Goal: Task Accomplishment & Management: Complete application form

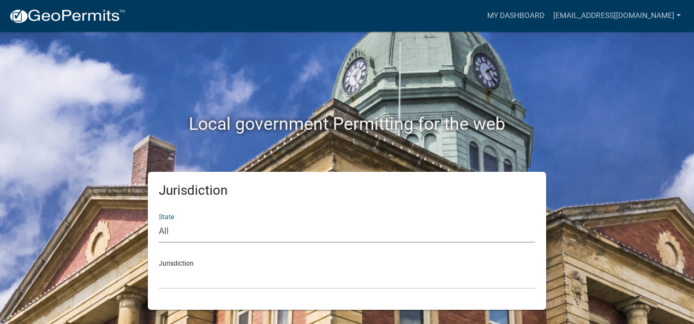
drag, startPoint x: 0, startPoint y: 0, endPoint x: 410, endPoint y: 231, distance: 470.8
click at [410, 231] on select "All [US_STATE] [US_STATE] [US_STATE] [US_STATE] [US_STATE] [US_STATE] [US_STATE…" at bounding box center [347, 232] width 377 height 22
select select "[US_STATE]"
click at [159, 221] on select "All [US_STATE] [US_STATE] [US_STATE] [US_STATE] [US_STATE] [US_STATE] [US_STATE…" at bounding box center [347, 232] width 377 height 22
click at [236, 286] on select "[GEOGRAPHIC_DATA], [US_STATE][PERSON_NAME][GEOGRAPHIC_DATA], [US_STATE][PERSON_…" at bounding box center [347, 278] width 377 height 22
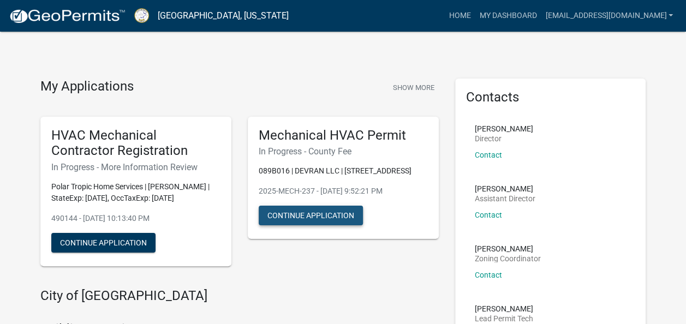
click at [335, 219] on button "Continue Application" at bounding box center [311, 216] width 104 height 20
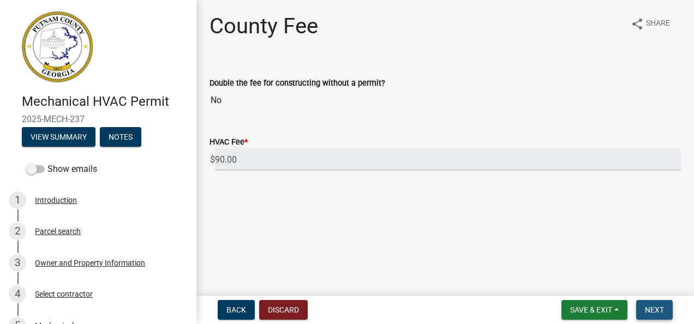
click at [658, 311] on span "Next" at bounding box center [654, 310] width 19 height 9
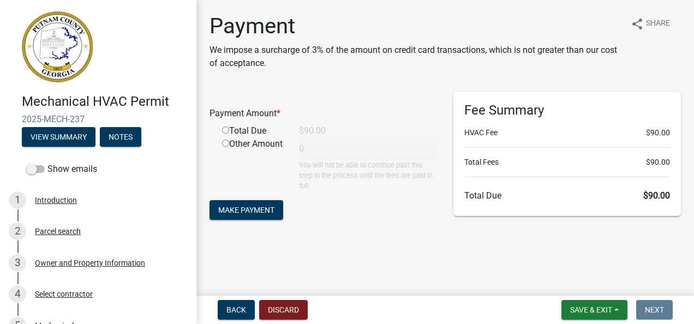
click at [225, 132] on input "radio" at bounding box center [225, 130] width 7 height 7
radio input "true"
type input "90"
click at [252, 203] on button "Make Payment" at bounding box center [247, 210] width 74 height 20
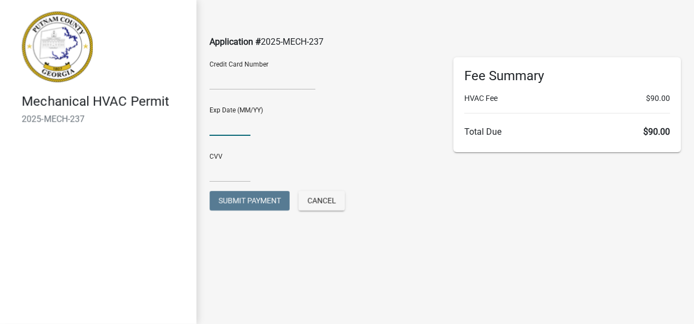
type input "11/28"
click at [226, 172] on input "text" at bounding box center [230, 171] width 41 height 22
type input "332"
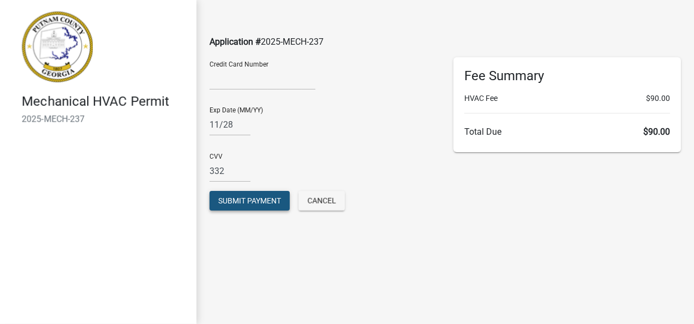
click at [267, 194] on button "Submit Payment" at bounding box center [250, 201] width 80 height 20
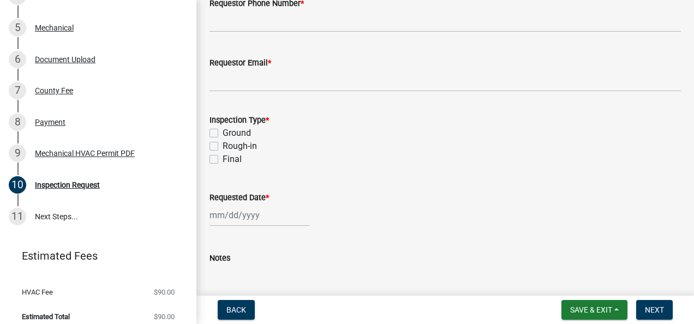
scroll to position [307, 0]
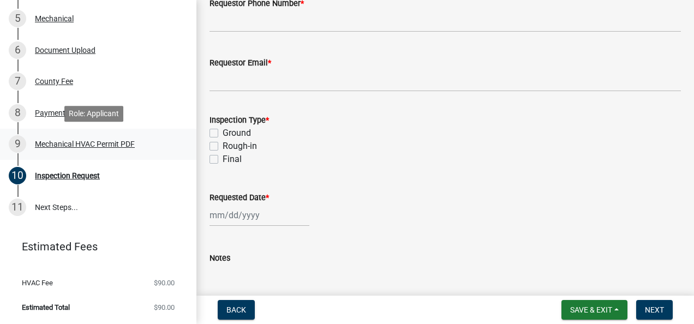
click at [107, 148] on div "Mechanical HVAC Permit PDF" at bounding box center [85, 144] width 100 height 8
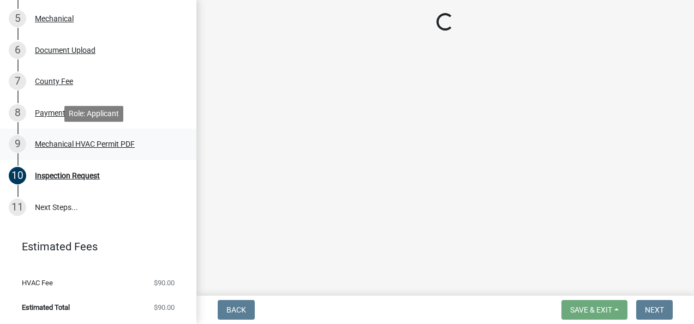
scroll to position [0, 0]
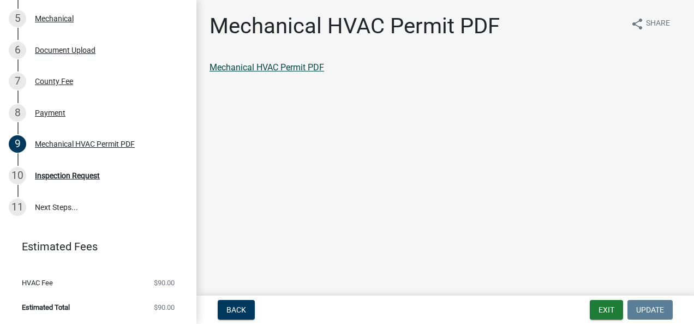
click at [266, 71] on link "Mechanical HVAC Permit PDF" at bounding box center [267, 67] width 115 height 10
click at [304, 67] on link "Mechanical HVAC Permit PDF" at bounding box center [267, 67] width 115 height 10
